Goal: Find contact information: Find contact information

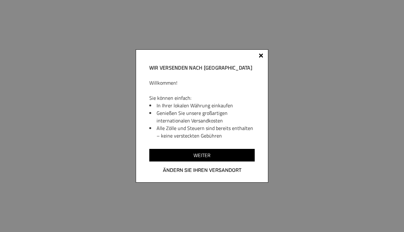
click at [262, 55] on div at bounding box center [261, 56] width 4 height 4
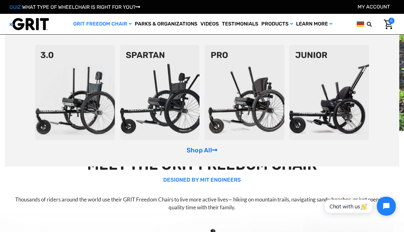
click at [245, 113] on img at bounding box center [244, 93] width 80 height 96
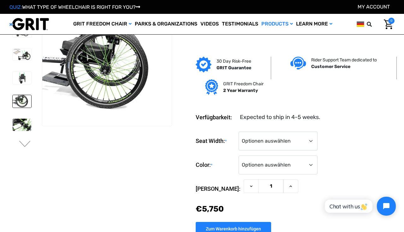
click at [341, 0] on div "QUIZ: WHAT TYPE OF WHEELCHAIR IS RIGHT FOR YOU? My Account" at bounding box center [202, 7] width 404 height 14
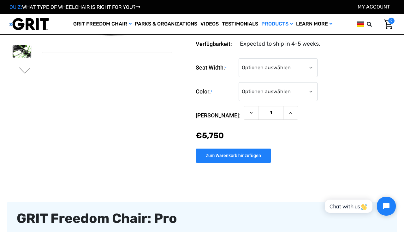
scroll to position [89, 0]
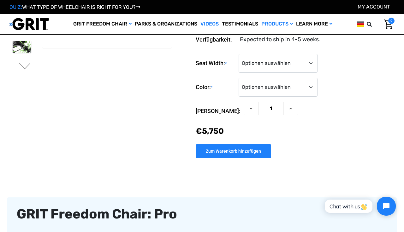
click at [210, 24] on link "Videos" at bounding box center [209, 24] width 21 height 20
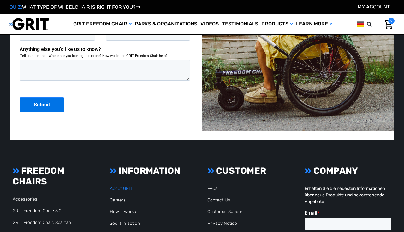
click at [123, 187] on link "About GRIT" at bounding box center [121, 188] width 23 height 5
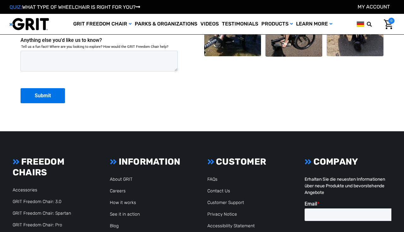
click at [216, 191] on li "Contact Us" at bounding box center [250, 191] width 87 height 7
click at [212, 189] on link "Contact Us" at bounding box center [218, 191] width 23 height 5
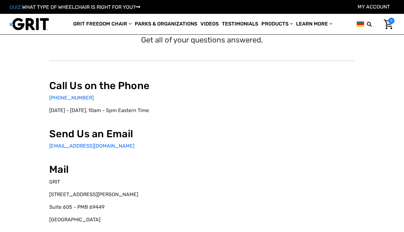
scroll to position [38, 0]
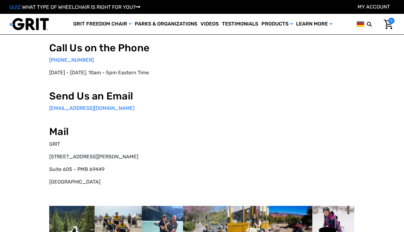
select select "DE"
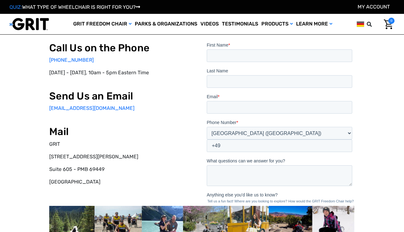
scroll to position [0, 0]
drag, startPoint x: 89, startPoint y: 110, endPoint x: 43, endPoint y: 106, distance: 45.9
click at [43, 106] on div "Call Us on the Phone [PHONE_NUMBER] [DATE] - [DATE], 10am - 5pm Eastern Time Se…" at bounding box center [201, 143] width 381 height 261
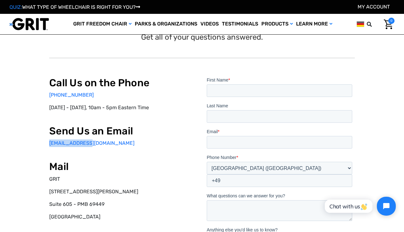
scroll to position [1, 0]
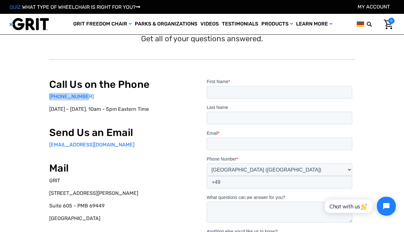
drag, startPoint x: 84, startPoint y: 93, endPoint x: 40, endPoint y: 93, distance: 44.5
click at [40, 93] on div "Call Us on the Phone [PHONE_NUMBER] [DATE] - [DATE], 10am - 5pm Eastern Time Se…" at bounding box center [201, 179] width 381 height 261
copy link "[PHONE_NUMBER]"
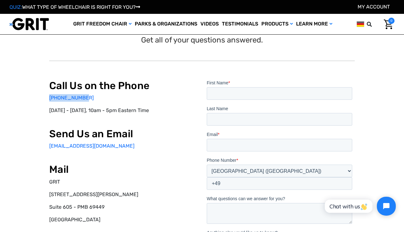
scroll to position [0, 0]
